Goal: Transaction & Acquisition: Purchase product/service

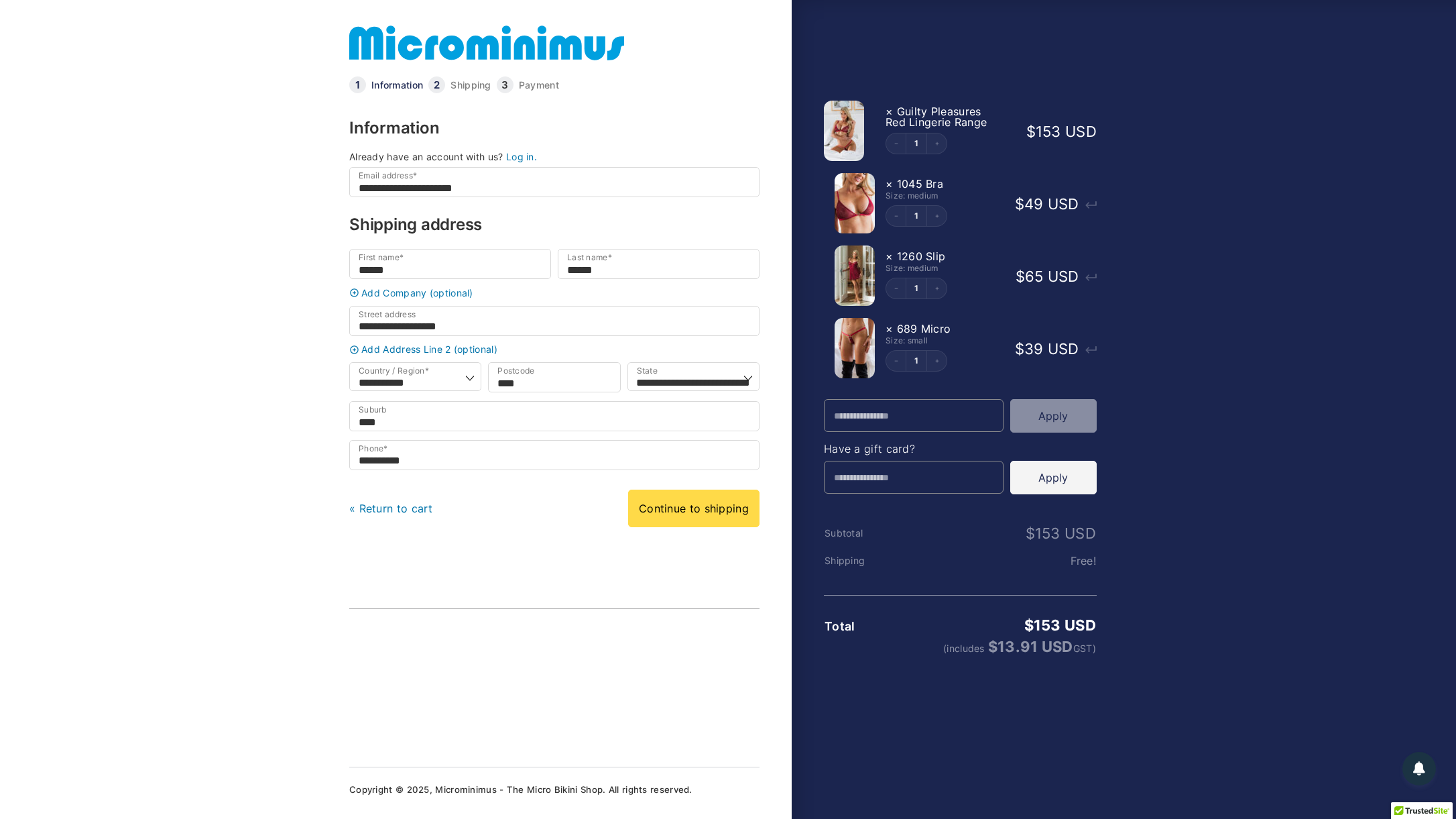
select select "**"
select select "***"
click at [697, 523] on link "Continue to shipping" at bounding box center [693, 508] width 132 height 38
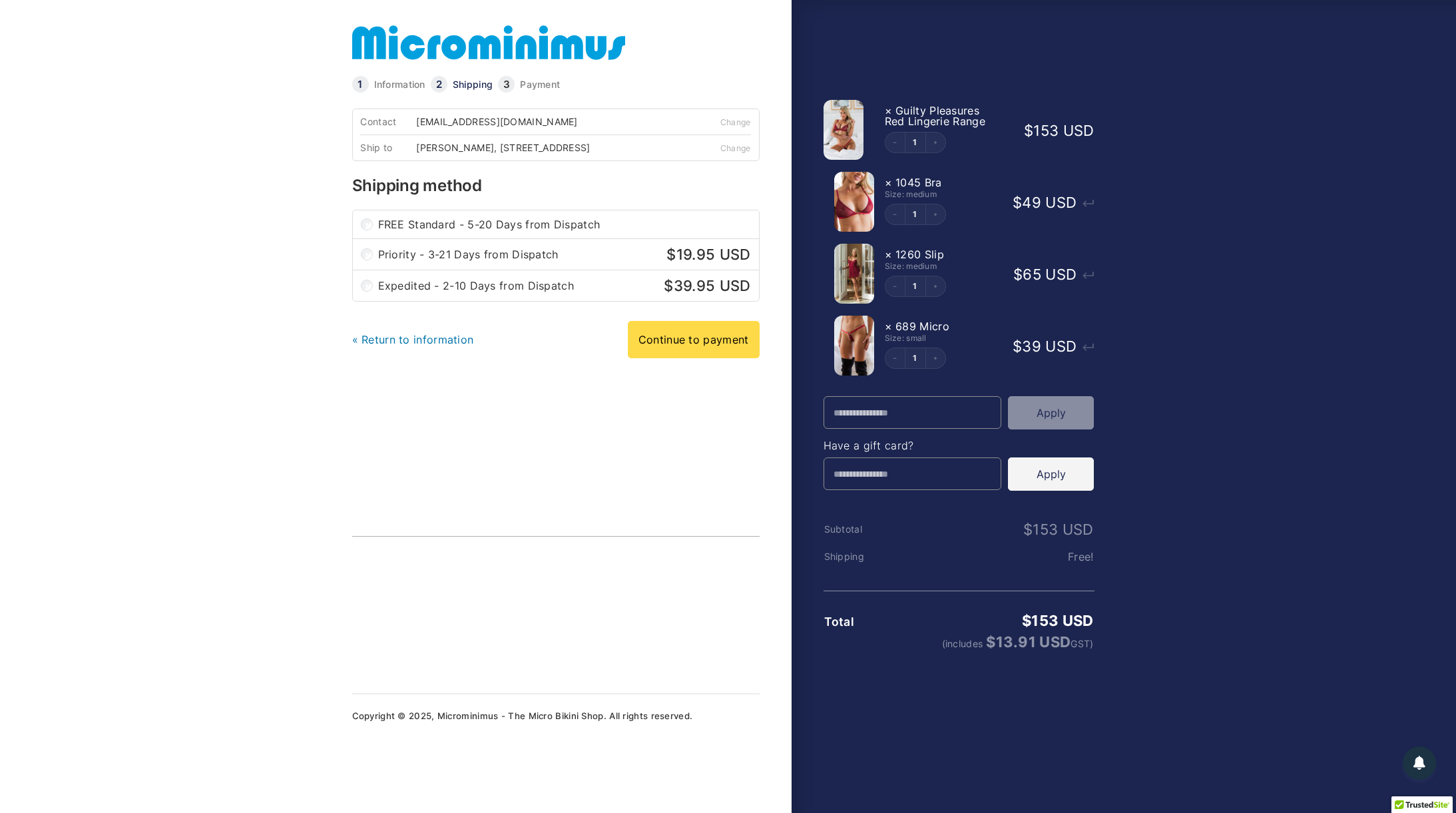
click at [466, 35] on link at bounding box center [489, 42] width 273 height 42
